Goal: Task Accomplishment & Management: Complete application form

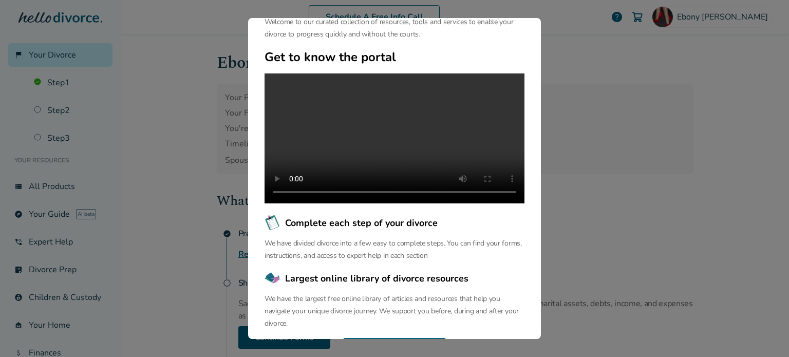
scroll to position [82, 0]
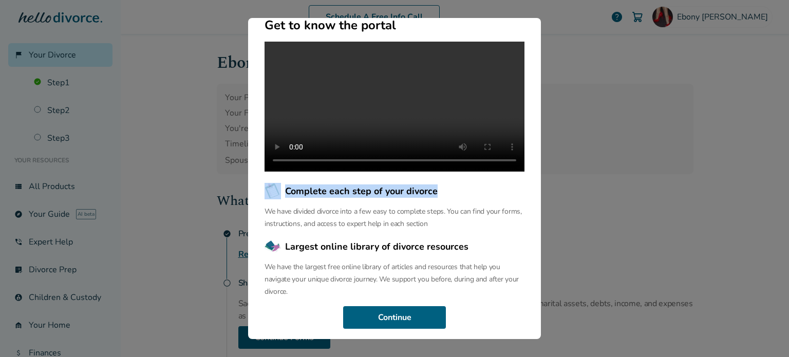
drag, startPoint x: 523, startPoint y: 167, endPoint x: 516, endPoint y: 216, distance: 49.8
click at [516, 216] on div "Welcome to the Hello Divorce Portal Welcome to our curated collection of resour…" at bounding box center [394, 179] width 293 height 322
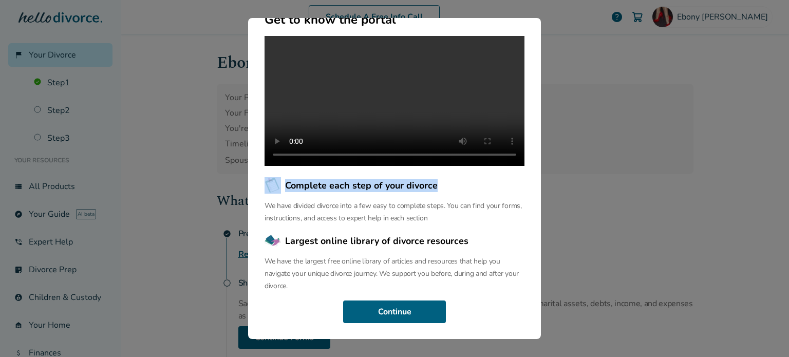
scroll to position [123, 0]
click at [398, 310] on button "Continue" at bounding box center [394, 311] width 103 height 23
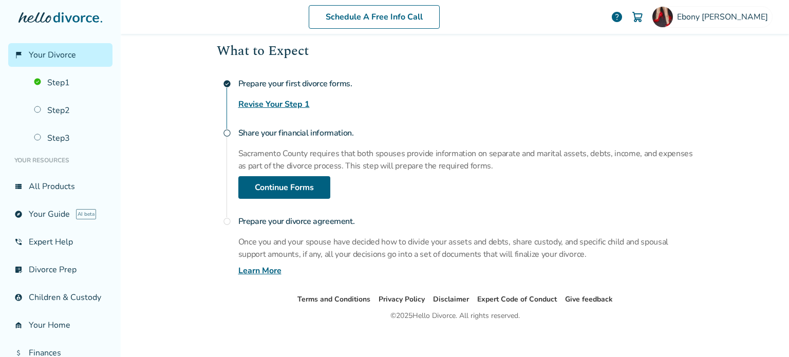
scroll to position [156, 0]
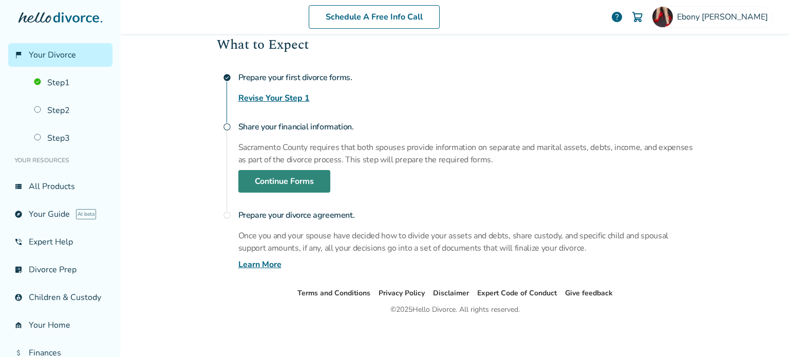
click at [272, 180] on link "Continue Forms" at bounding box center [284, 181] width 92 height 23
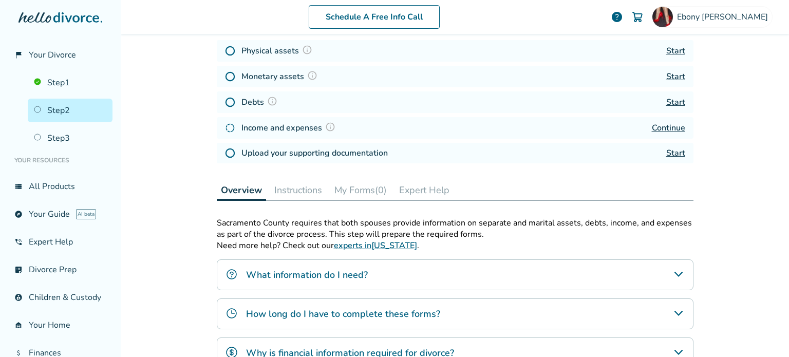
scroll to position [50, 0]
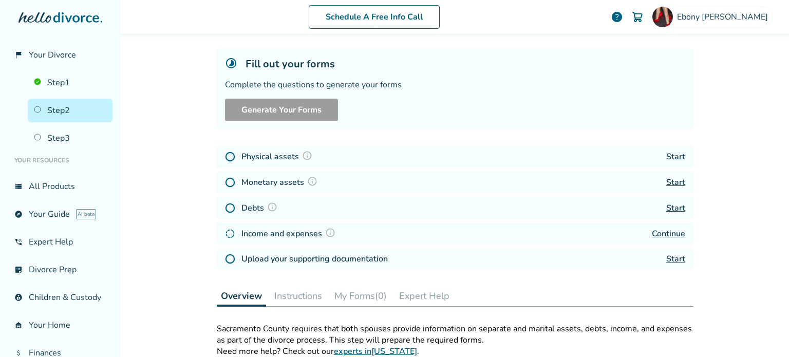
click at [662, 234] on link "Continue" at bounding box center [668, 233] width 33 height 11
